Goal: Task Accomplishment & Management: Manage account settings

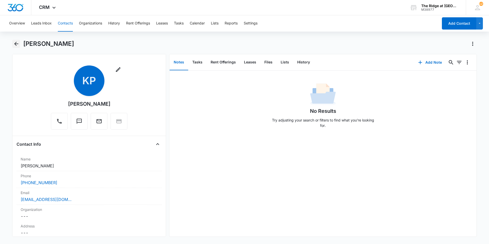
scroll to position [866, 0]
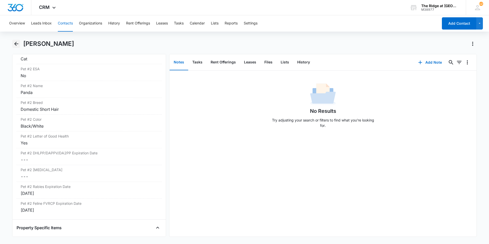
click at [15, 40] on button "Back" at bounding box center [16, 44] width 8 height 8
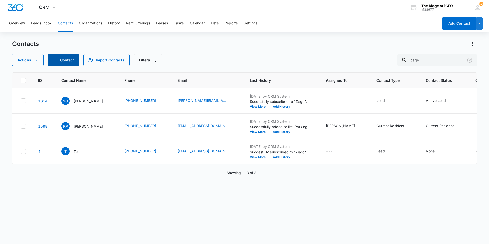
click at [67, 59] on button "Contact" at bounding box center [64, 60] width 32 height 12
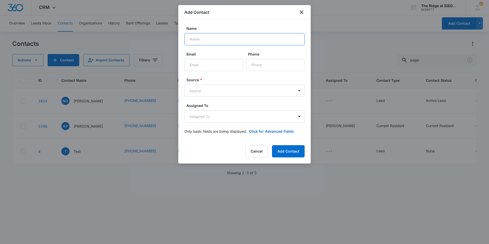
click at [192, 37] on input "Name" at bounding box center [244, 39] width 120 height 12
type input "[PERSON_NAME]"
click at [242, 94] on body "CRM Apps Reputation Websites Forms CRM Email Social Content Ads Intelligence Fi…" at bounding box center [244, 122] width 489 height 244
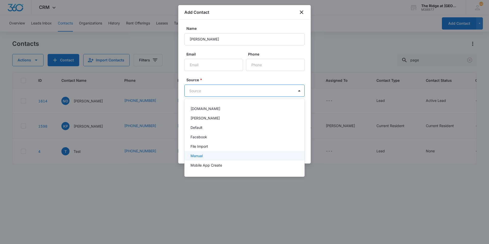
click at [230, 155] on div "Manual" at bounding box center [243, 155] width 107 height 5
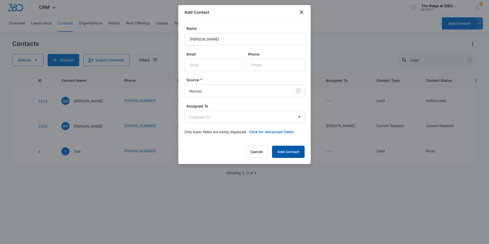
click at [285, 153] on button "Add Contact" at bounding box center [288, 152] width 33 height 12
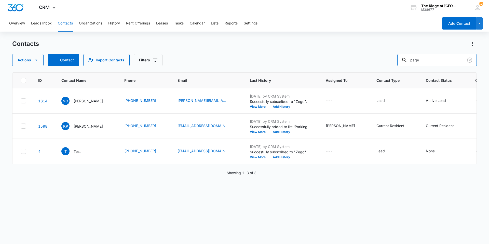
drag, startPoint x: 425, startPoint y: 60, endPoint x: 397, endPoint y: 55, distance: 28.9
click at [413, 60] on div "page" at bounding box center [436, 60] width 79 height 12
type input "[PERSON_NAME]"
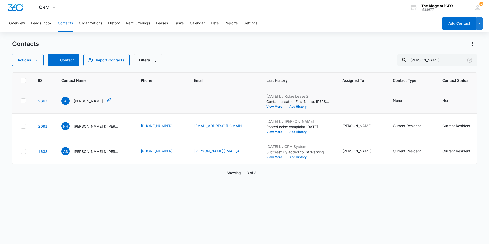
click at [76, 100] on p "[PERSON_NAME]" at bounding box center [88, 100] width 29 height 5
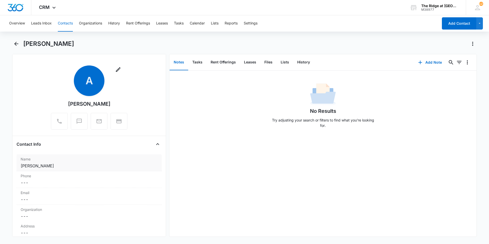
click at [59, 169] on div "Name Cancel Save Changes [PERSON_NAME]" at bounding box center [89, 162] width 145 height 17
click at [59, 169] on div "[PERSON_NAME]" at bounding box center [89, 183] width 139 height 39
click at [61, 177] on input "[PERSON_NAME]" at bounding box center [89, 176] width 128 height 12
type input "[PERSON_NAME] &"
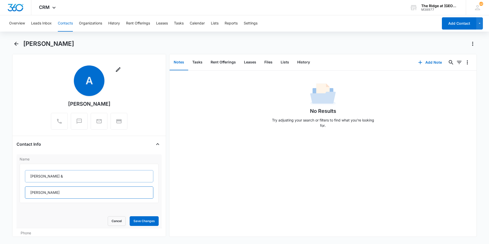
type input "[PERSON_NAME]"
click at [130, 216] on button "Save Changes" at bounding box center [144, 221] width 29 height 10
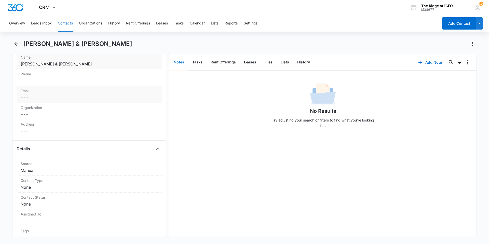
scroll to position [25, 0]
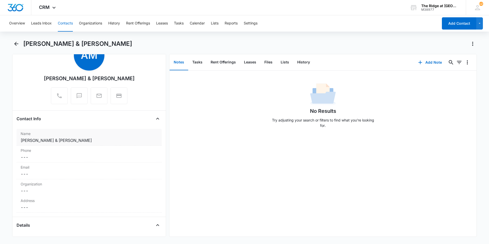
click at [56, 141] on dd "Cancel Save Changes [PERSON_NAME] & [PERSON_NAME]" at bounding box center [89, 140] width 137 height 6
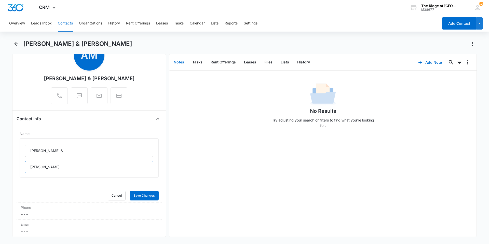
click at [33, 168] on input "[PERSON_NAME]" at bounding box center [89, 167] width 128 height 12
type input "[PERSON_NAME]"
click at [139, 192] on button "Save Changes" at bounding box center [144, 196] width 29 height 10
click at [69, 206] on label "Phone" at bounding box center [89, 207] width 137 height 5
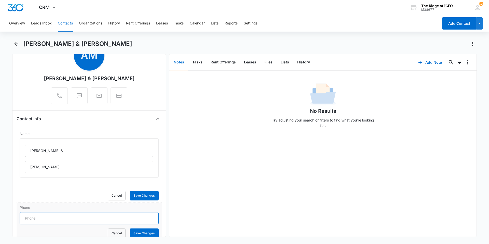
click at [64, 213] on input "Phone" at bounding box center [89, 218] width 139 height 12
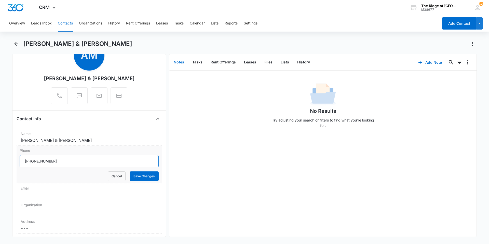
type input "[PHONE_NUMBER]"
click at [130, 171] on button "Save Changes" at bounding box center [144, 176] width 29 height 10
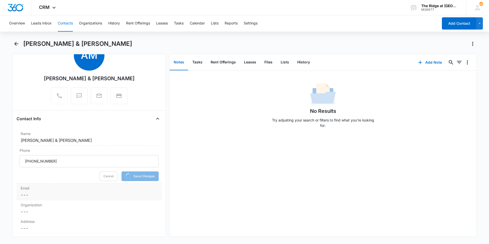
click at [56, 197] on dd "Cancel Save Changes ---" at bounding box center [89, 195] width 137 height 6
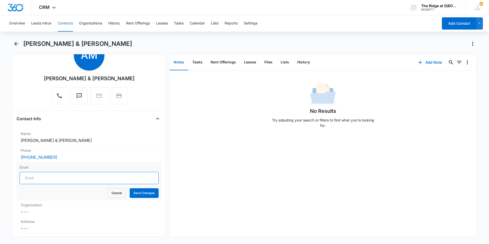
click at [53, 180] on input "Email" at bounding box center [89, 178] width 139 height 12
type input "[EMAIL_ADDRESS][DOMAIN_NAME]"
click at [130, 188] on button "Save Changes" at bounding box center [144, 193] width 29 height 10
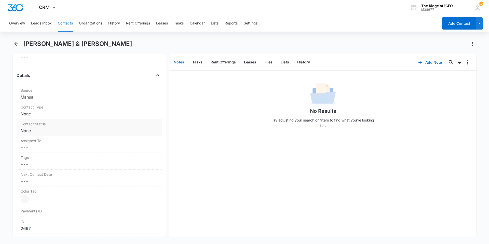
scroll to position [178, 0]
click at [45, 114] on dd "Cancel Save Changes None" at bounding box center [89, 111] width 137 height 6
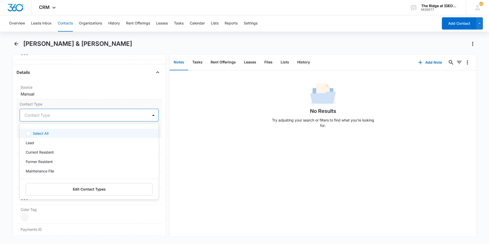
click at [45, 114] on div at bounding box center [82, 115] width 117 height 7
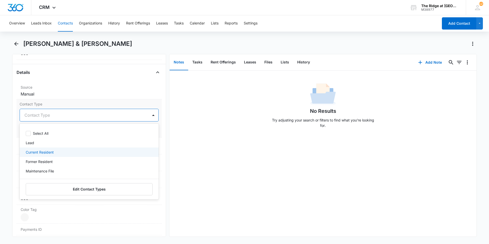
click at [56, 153] on div "Current Resident" at bounding box center [89, 151] width 126 height 5
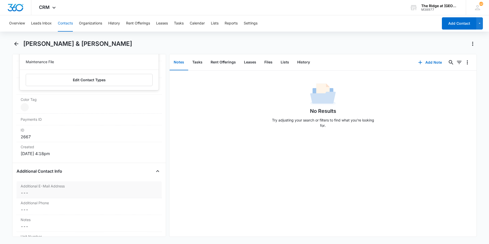
scroll to position [232, 0]
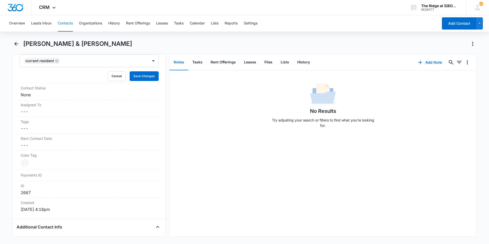
click at [176, 134] on div "No Results Try adjusting your search or filters to find what you’re looking for." at bounding box center [322, 154] width 307 height 166
click at [142, 71] on form "Current Resident Cancel Save Changes" at bounding box center [89, 67] width 139 height 26
click at [139, 78] on button "Save Changes" at bounding box center [144, 76] width 29 height 10
click at [95, 92] on dd "Cancel Save Changes None" at bounding box center [89, 95] width 137 height 6
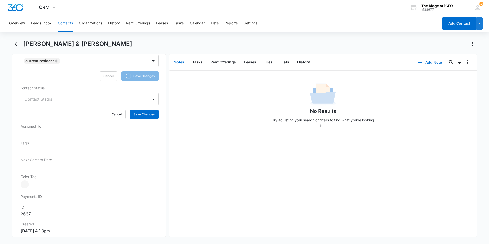
click at [49, 103] on div "Contact Status" at bounding box center [84, 99] width 128 height 12
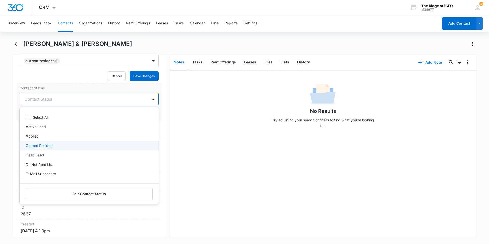
click at [41, 143] on div "Select All Active Lead Applied Current Resident Dead Lead Do Not Rent List E-Ma…" at bounding box center [89, 147] width 139 height 70
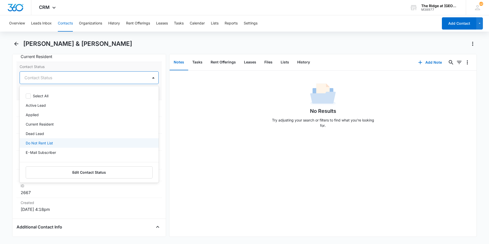
scroll to position [231, 0]
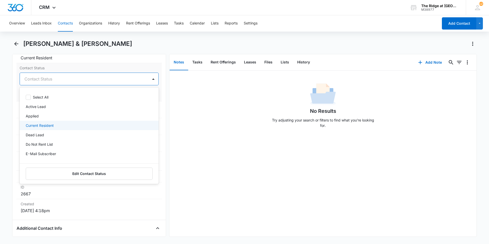
click at [46, 127] on p "Current Resident" at bounding box center [40, 125] width 28 height 5
click at [218, 112] on div "No Results Try adjusting your search or filters to find what you’re looking for." at bounding box center [322, 107] width 307 height 50
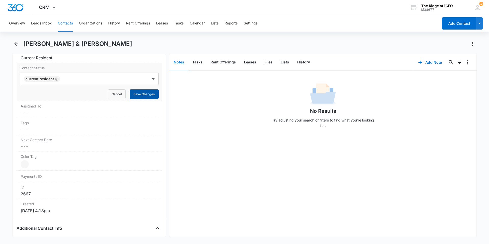
click at [140, 96] on button "Save Changes" at bounding box center [144, 94] width 29 height 10
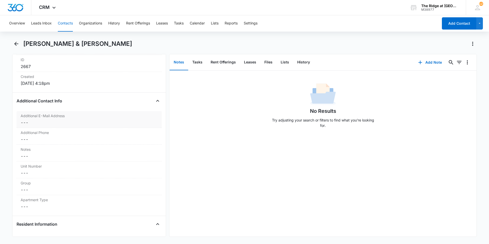
click at [58, 126] on div "Additional E-Mail Address Cancel Save Changes ---" at bounding box center [89, 119] width 145 height 17
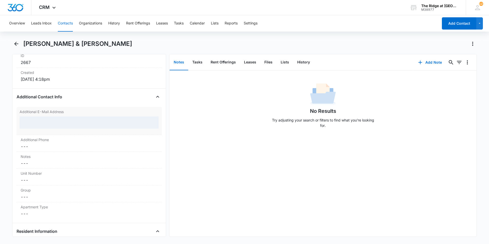
scroll to position [337, 0]
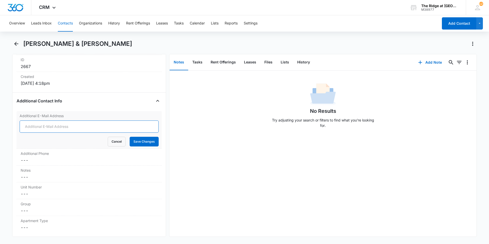
click at [58, 126] on input "Additional E-Mail Address" at bounding box center [89, 126] width 139 height 12
click at [130, 137] on button "Save Changes" at bounding box center [144, 142] width 29 height 10
type input "[EMAIL_ADDRESS][DOMAIN_NAME]]"
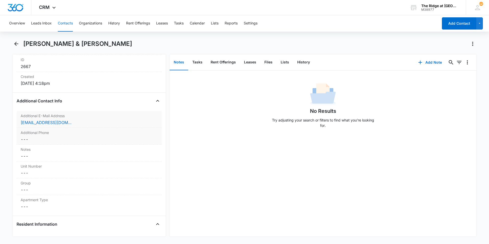
click at [56, 143] on div "Additional Phone Cancel Save Changes ---" at bounding box center [89, 136] width 145 height 17
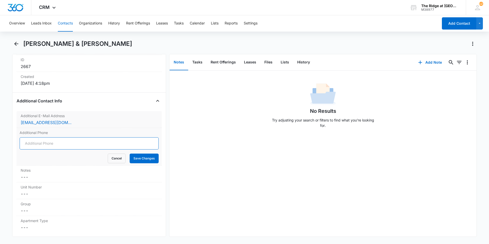
click at [56, 143] on input "Additional Phone" at bounding box center [89, 143] width 139 height 12
type input "[PHONE_NUMBER]"
click at [130, 154] on button "Save Changes" at bounding box center [144, 159] width 29 height 10
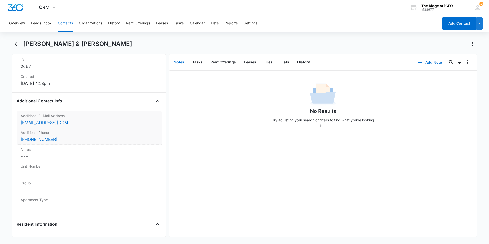
scroll to position [363, 0]
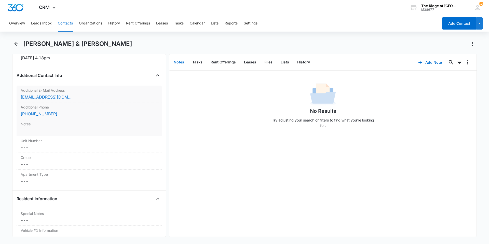
click at [27, 132] on dd "Cancel Save Changes ---" at bounding box center [89, 131] width 137 height 6
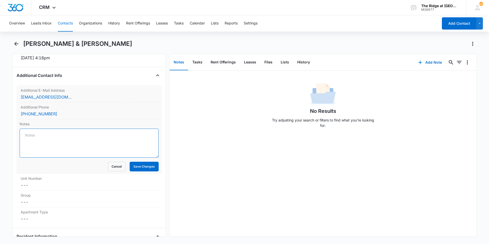
click at [27, 132] on textarea "Notes" at bounding box center [89, 143] width 139 height 29
click at [111, 167] on button "Cancel" at bounding box center [117, 167] width 18 height 10
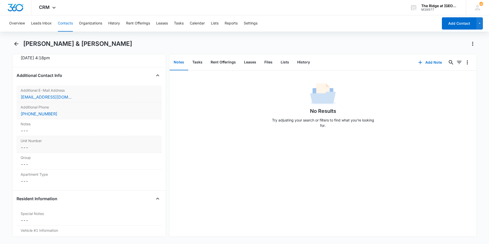
click at [37, 147] on dd "Cancel Save Changes ---" at bounding box center [89, 147] width 137 height 6
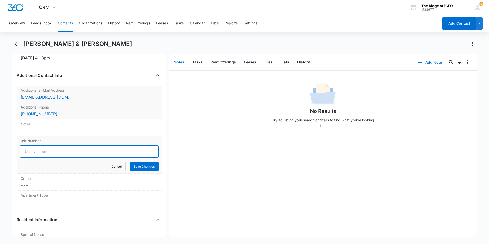
click at [66, 155] on input "Unit Number" at bounding box center [89, 151] width 139 height 12
type input "541-338308"
click at [130, 162] on button "Save Changes" at bounding box center [144, 167] width 29 height 10
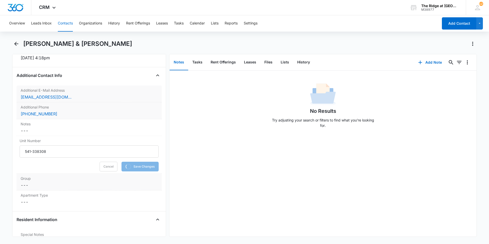
click at [56, 183] on dd "Cancel Save Changes ---" at bounding box center [89, 185] width 137 height 6
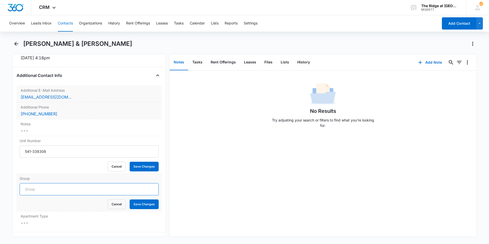
click at [55, 189] on input "Group" at bounding box center [89, 189] width 139 height 12
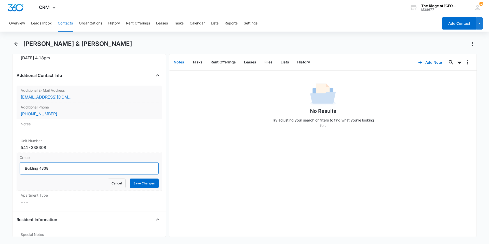
type input "Building 4338"
click at [130, 178] on button "Save Changes" at bounding box center [144, 183] width 29 height 10
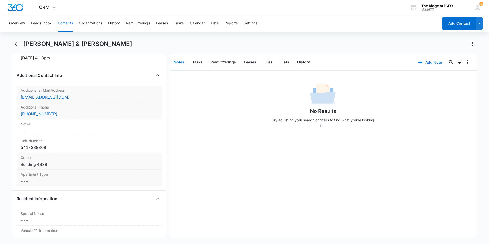
click at [50, 185] on div "Apartment Type Cancel Save Changes ---" at bounding box center [89, 178] width 145 height 17
click at [50, 185] on div at bounding box center [82, 185] width 117 height 7
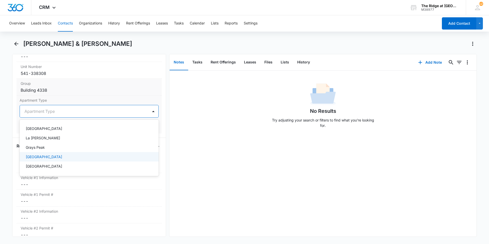
scroll to position [439, 0]
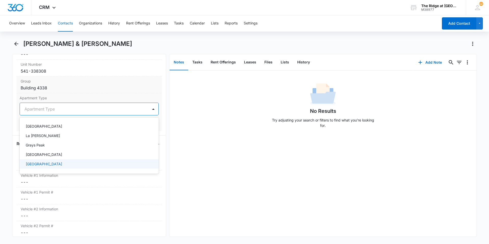
click at [51, 166] on div "[GEOGRAPHIC_DATA]" at bounding box center [89, 163] width 126 height 5
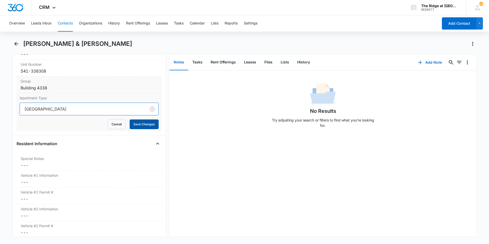
click at [147, 125] on button "Save Changes" at bounding box center [144, 124] width 29 height 10
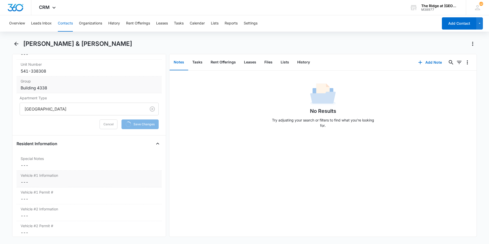
click at [66, 184] on dd "Cancel Save Changes ---" at bounding box center [89, 182] width 137 height 6
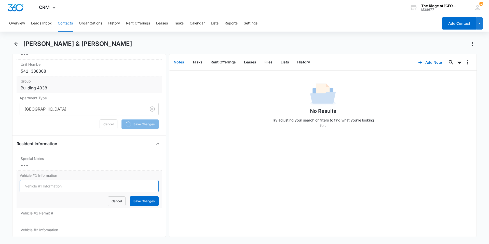
click at [66, 184] on input "Vehicle #1 Information" at bounding box center [89, 186] width 139 height 12
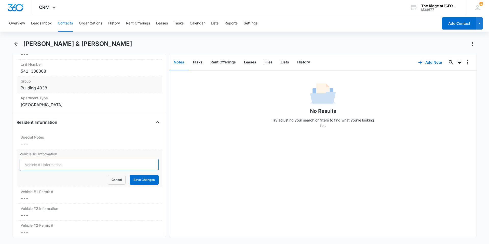
click at [53, 166] on input "Vehicle #1 Information" at bounding box center [89, 165] width 139 height 12
type input "2021 Jeep Grand Cherokee Grey SPC-8196"
click at [130, 175] on button "Save Changes" at bounding box center [144, 180] width 29 height 10
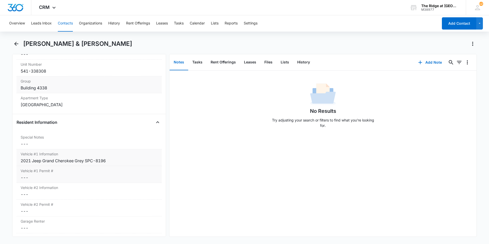
click at [28, 176] on dd "Cancel Save Changes ---" at bounding box center [89, 177] width 137 height 6
click at [28, 180] on input "Vehicle #1 Permit #" at bounding box center [89, 181] width 139 height 12
type input "00964"
click at [130, 192] on button "Save Changes" at bounding box center [144, 197] width 29 height 10
click at [44, 180] on div "00964" at bounding box center [89, 177] width 137 height 6
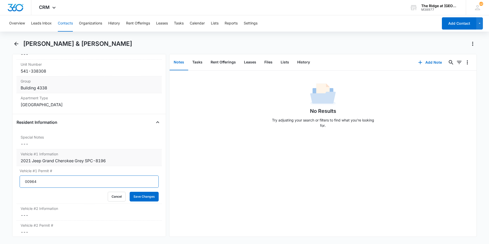
drag, startPoint x: 38, startPoint y: 180, endPoint x: 17, endPoint y: 180, distance: 20.9
click at [17, 180] on div "Vehicle #1 Permit # 00964 Cancel Save Changes" at bounding box center [89, 185] width 145 height 38
type input "00946"
click at [130, 192] on button "Save Changes" at bounding box center [144, 197] width 29 height 10
click at [31, 215] on dd "Cancel Save Changes ---" at bounding box center [89, 215] width 137 height 6
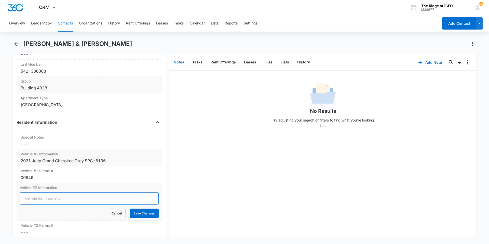
click at [37, 199] on input "Vehicle #2 Information" at bounding box center [89, 198] width 139 height 12
type input "2024 Honda CRV Black FVT-5607"
click at [130, 209] on button "Save Changes" at bounding box center [144, 214] width 29 height 10
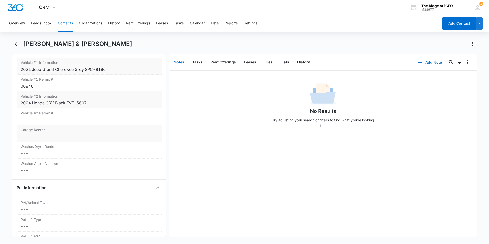
scroll to position [541, 0]
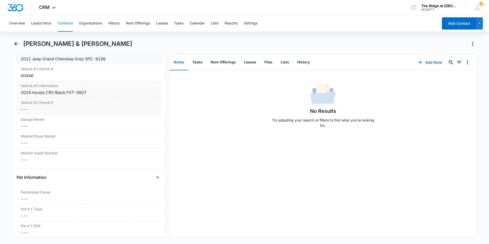
click at [45, 111] on dd "Cancel Save Changes ---" at bounding box center [89, 109] width 137 height 6
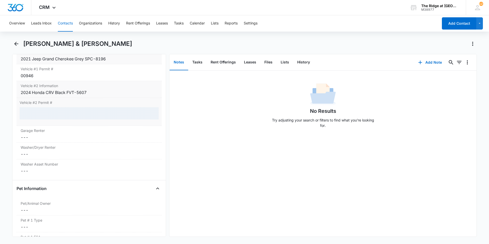
click at [45, 111] on div at bounding box center [89, 113] width 139 height 12
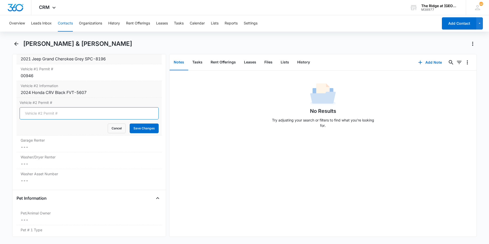
click at [45, 111] on input "Vehicle #2 Permit #" at bounding box center [89, 113] width 139 height 12
type input "1090"
click at [130, 123] on button "Save Changes" at bounding box center [144, 128] width 29 height 10
